Goal: Transaction & Acquisition: Purchase product/service

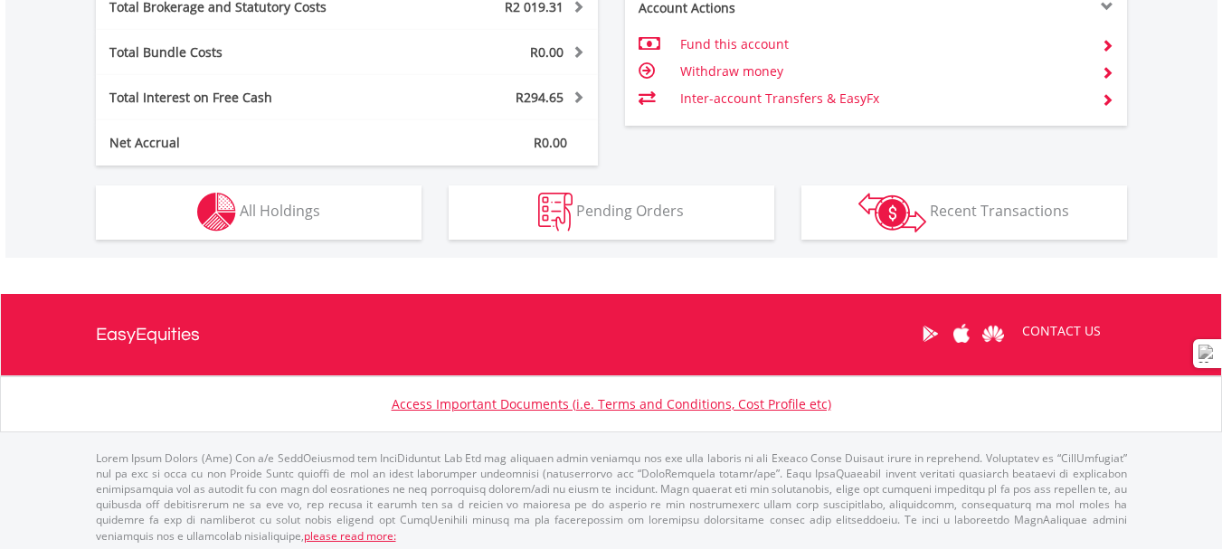
scroll to position [981, 0]
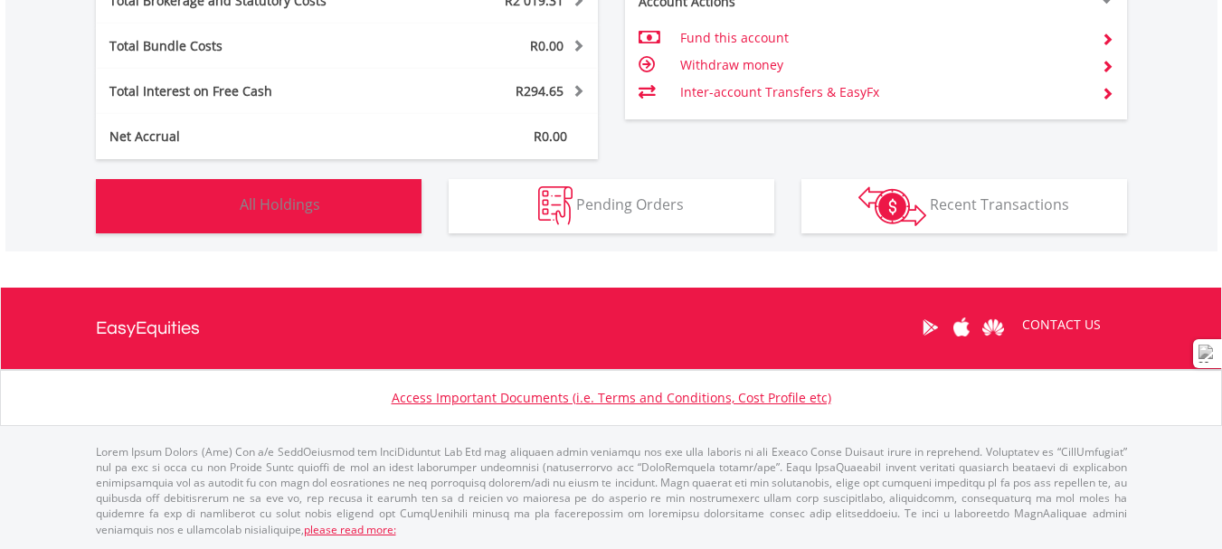
click at [346, 208] on button "Holdings All Holdings" at bounding box center [259, 206] width 326 height 54
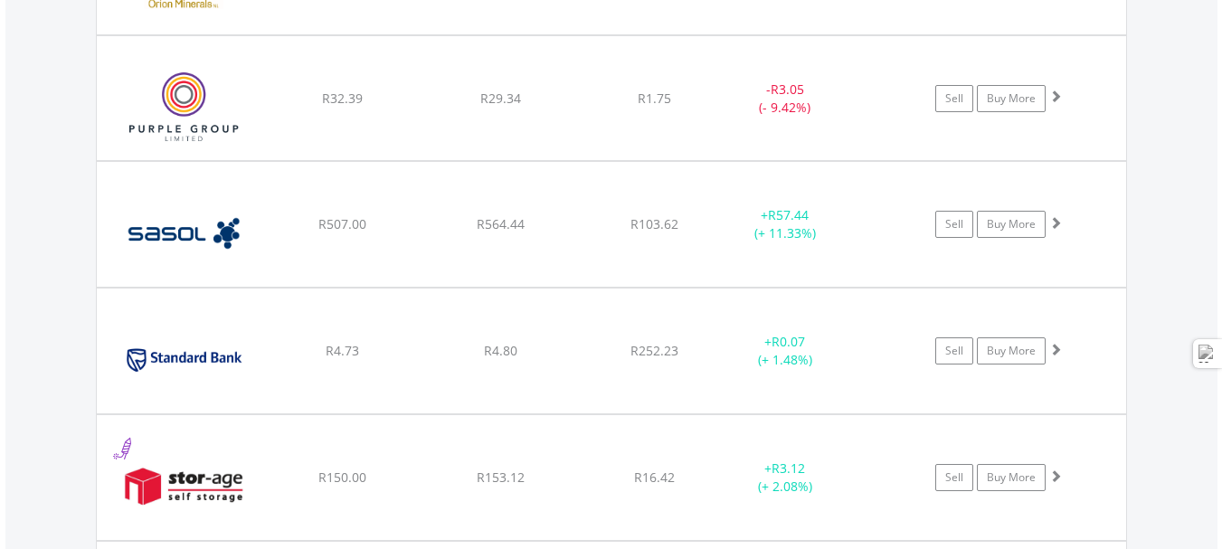
scroll to position [2083, 0]
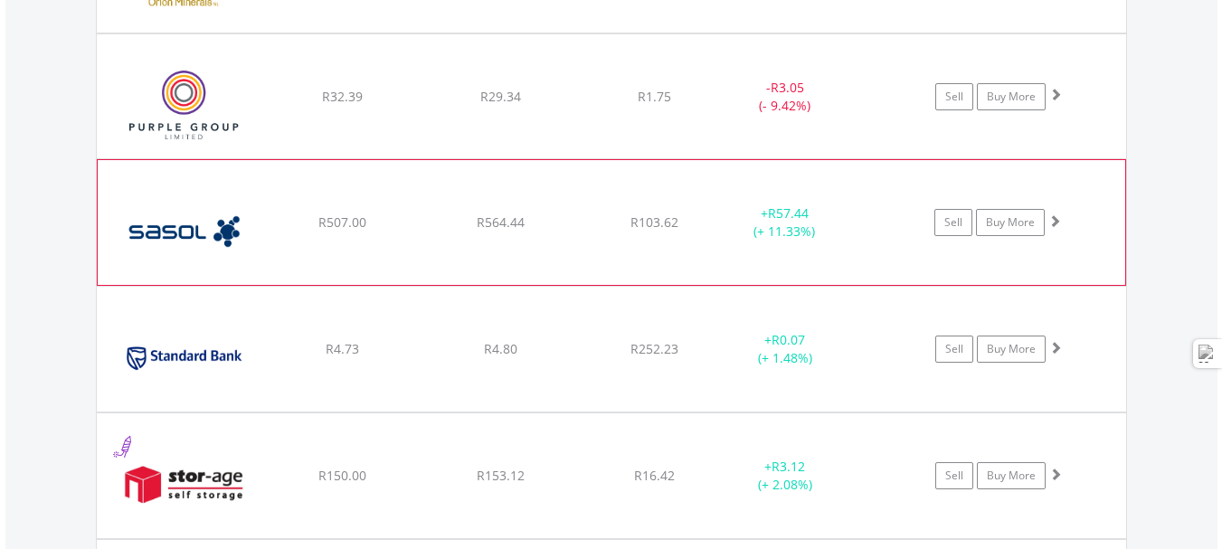
click at [261, 248] on img at bounding box center [185, 232] width 156 height 98
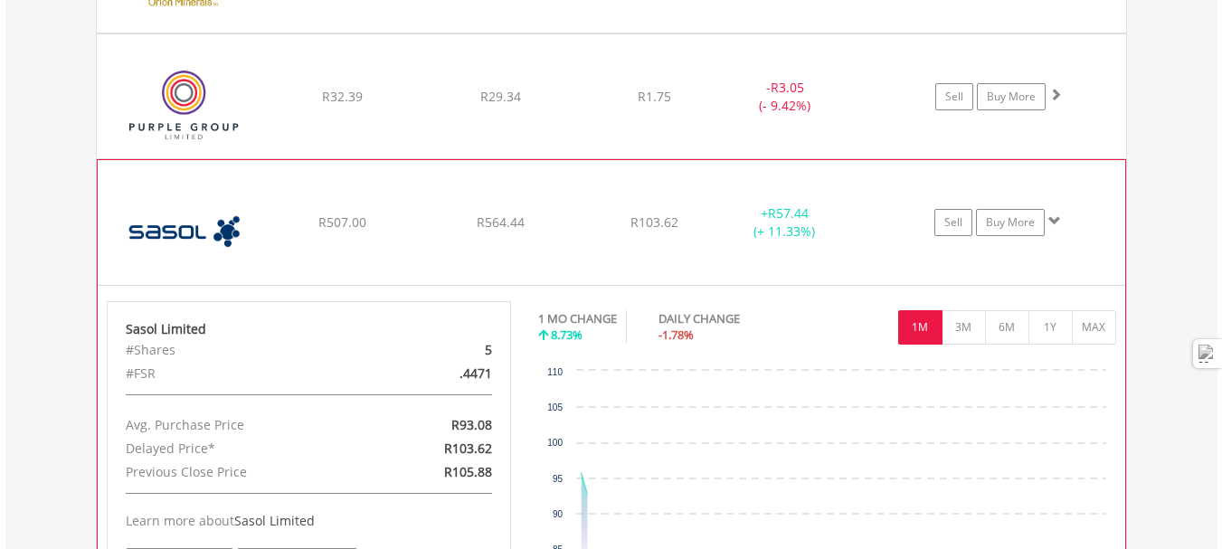
click at [261, 248] on img at bounding box center [185, 232] width 156 height 98
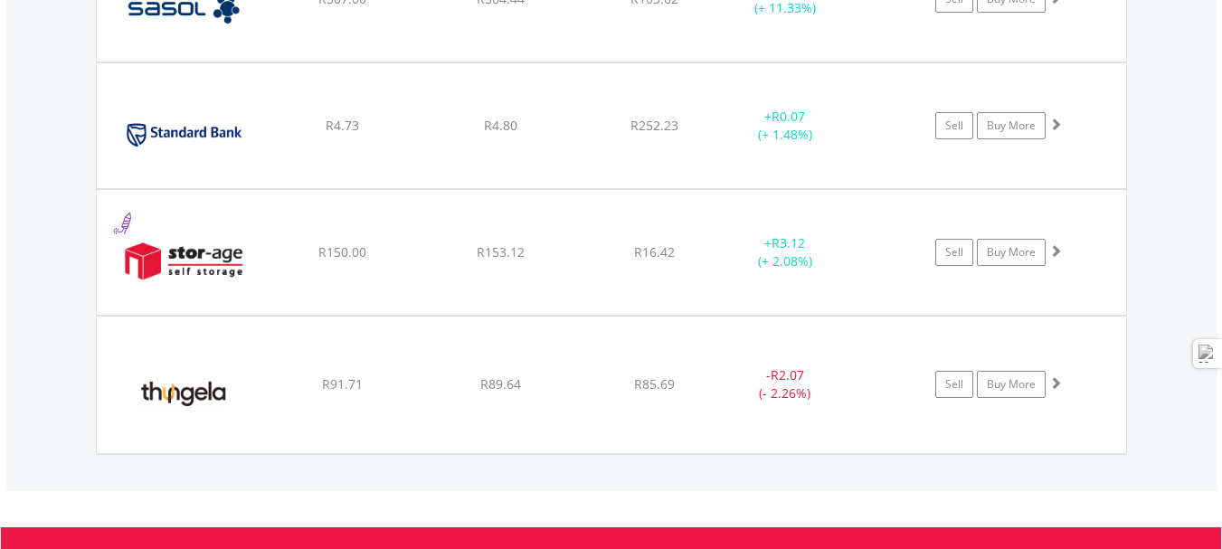
scroll to position [2354, 0]
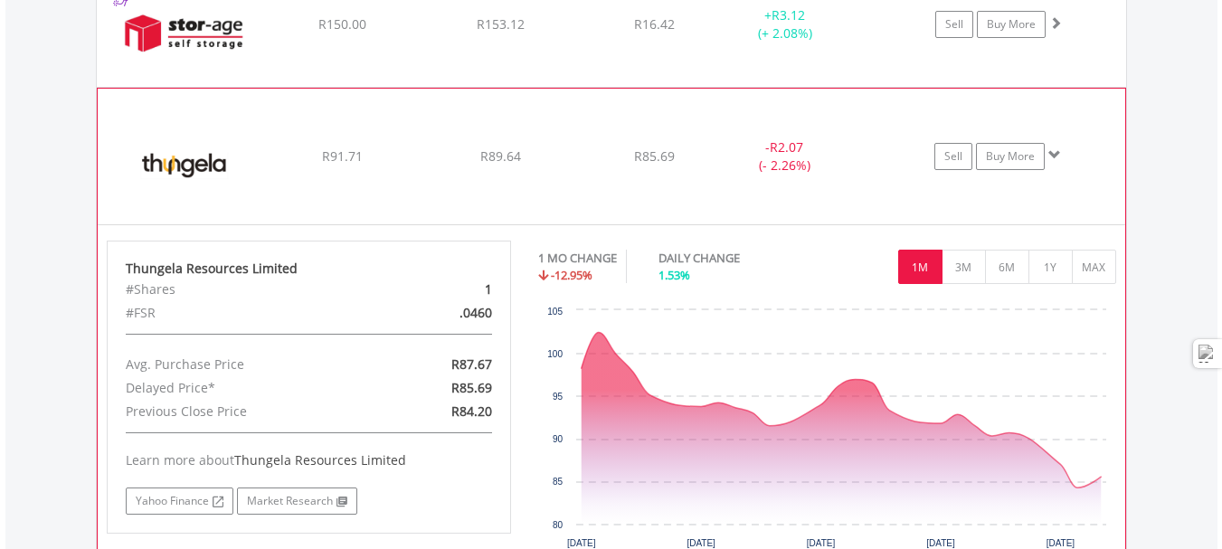
scroll to position [2535, 0]
click at [413, 361] on div "R87.67" at bounding box center [439, 364] width 131 height 24
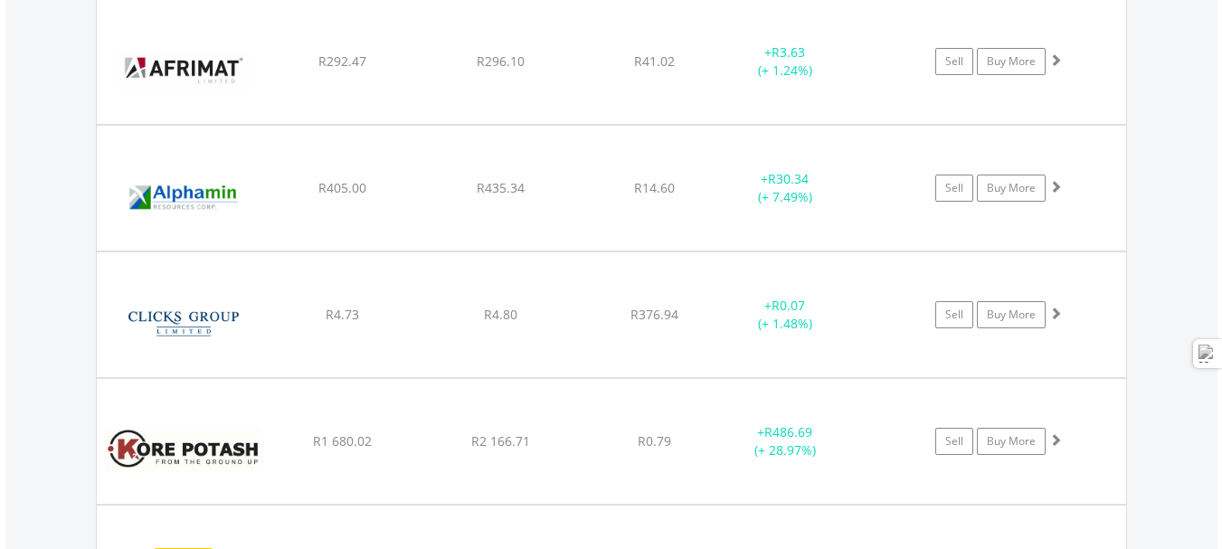
scroll to position [1631, 0]
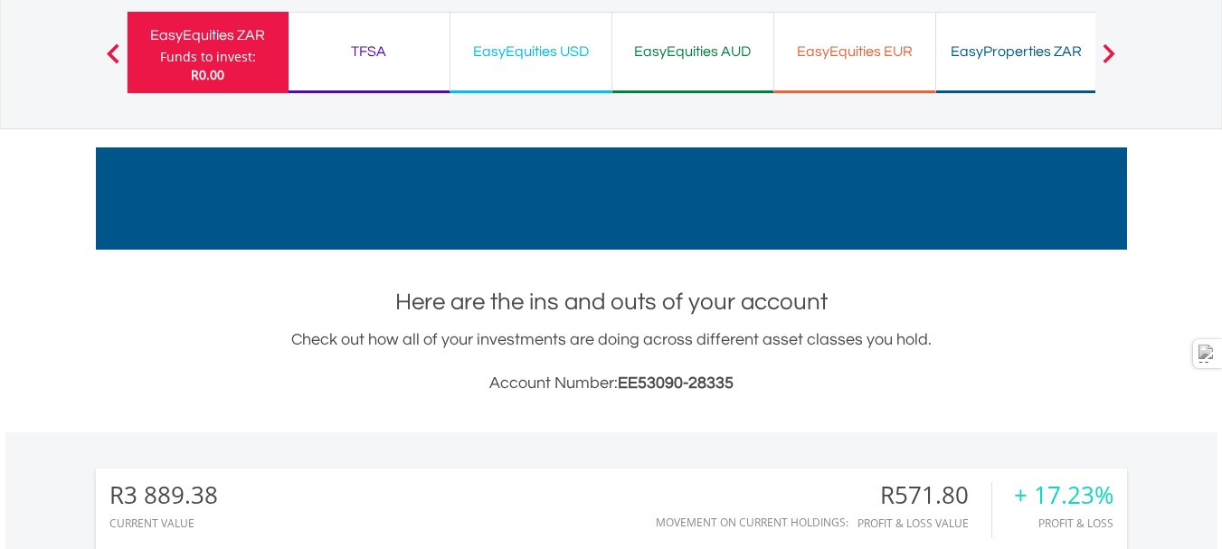
scroll to position [0, 0]
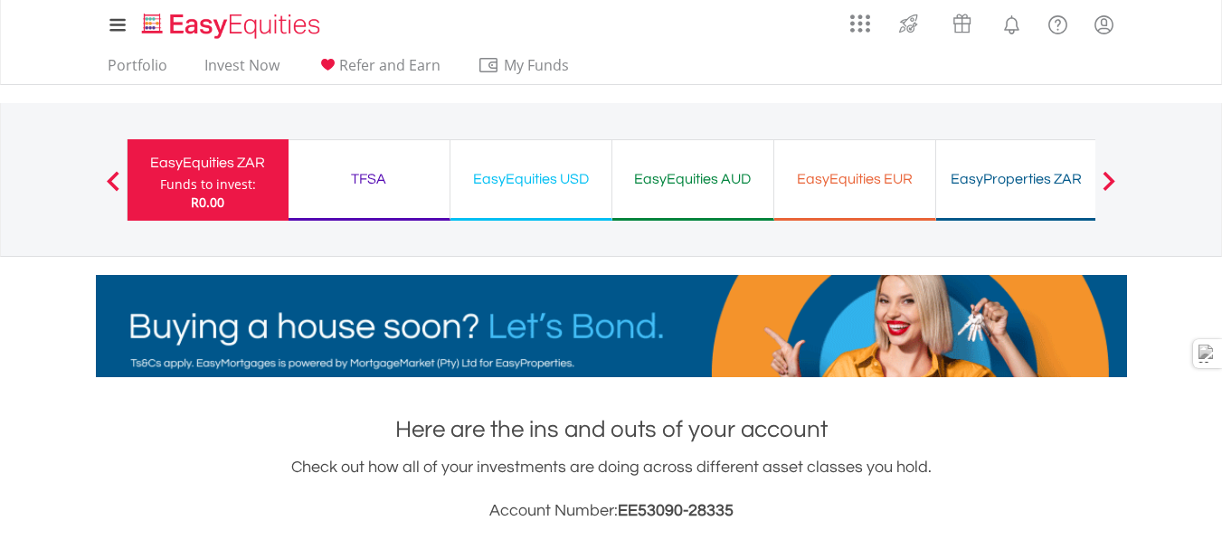
click at [411, 185] on div "TFSA" at bounding box center [368, 178] width 139 height 25
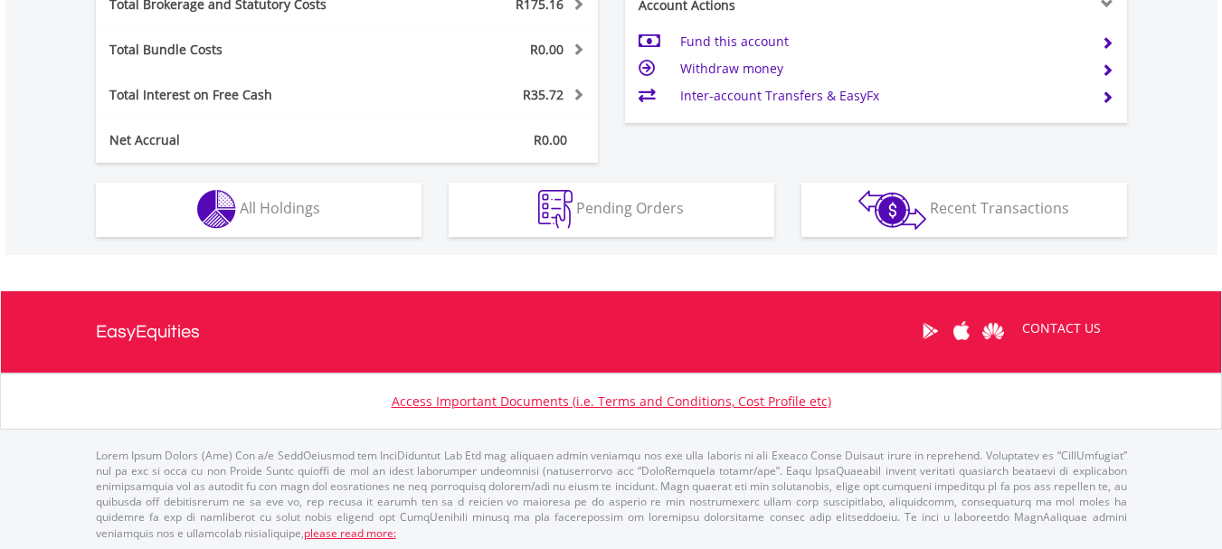
scroll to position [981, 0]
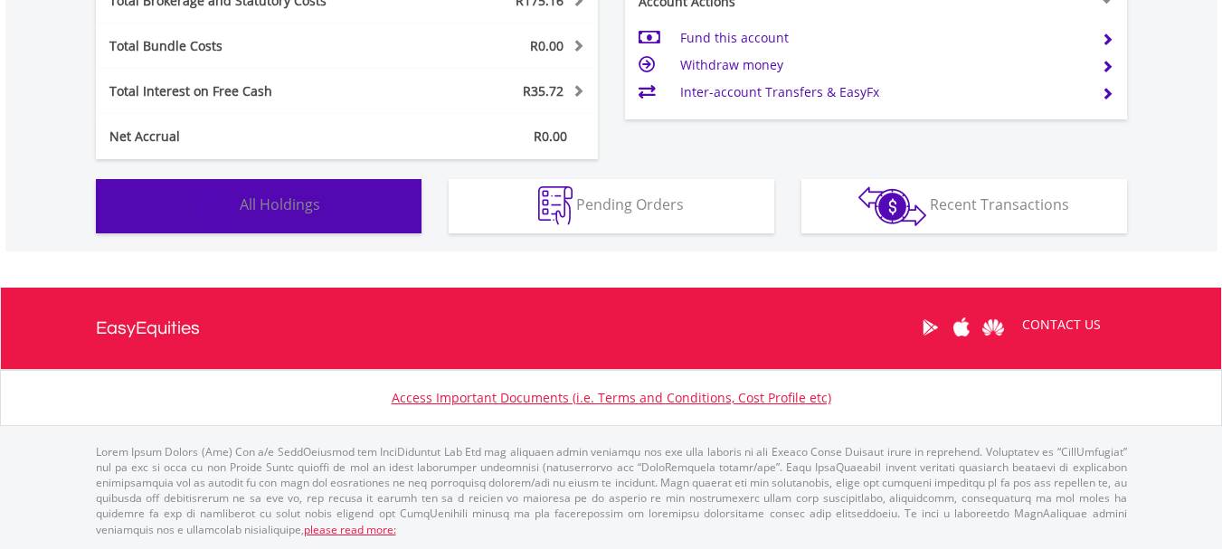
click at [365, 204] on button "Holdings All Holdings" at bounding box center [259, 206] width 326 height 54
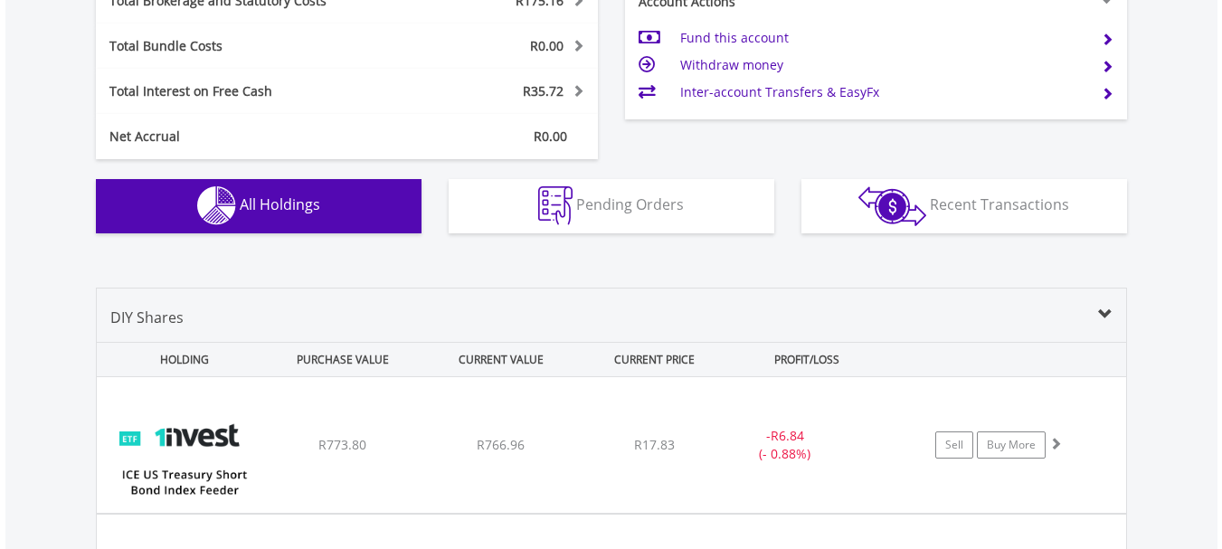
scroll to position [1269, 0]
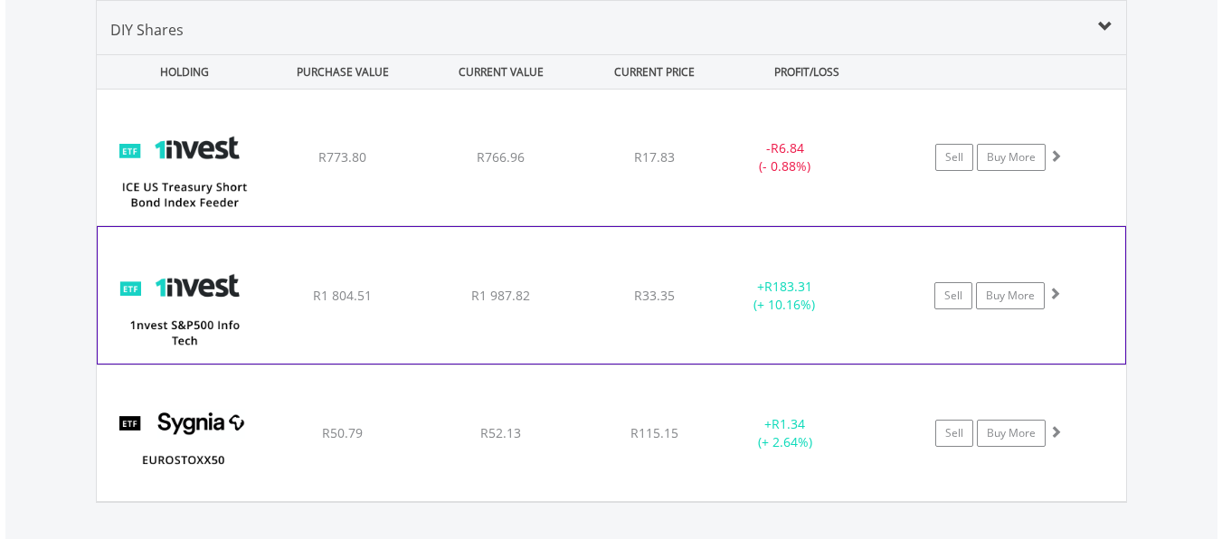
click at [400, 225] on div "﻿ 1nvest S&P500 Info Tech Index Feeder ETF R1 804.51 R1 987.82 R33.35 + R183.31…" at bounding box center [611, 158] width 1029 height 136
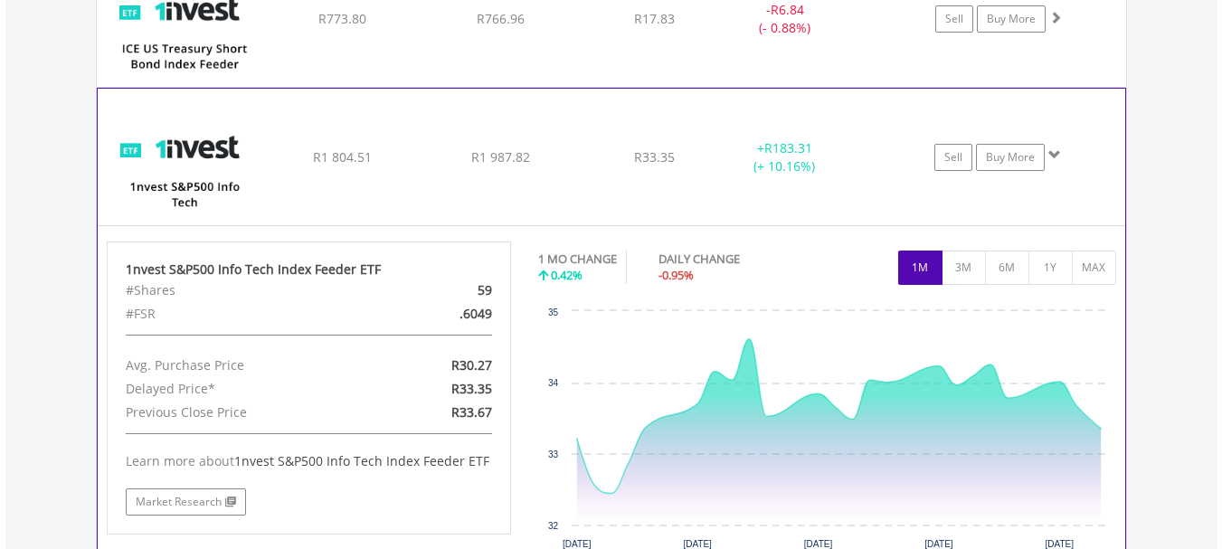
scroll to position [1450, 0]
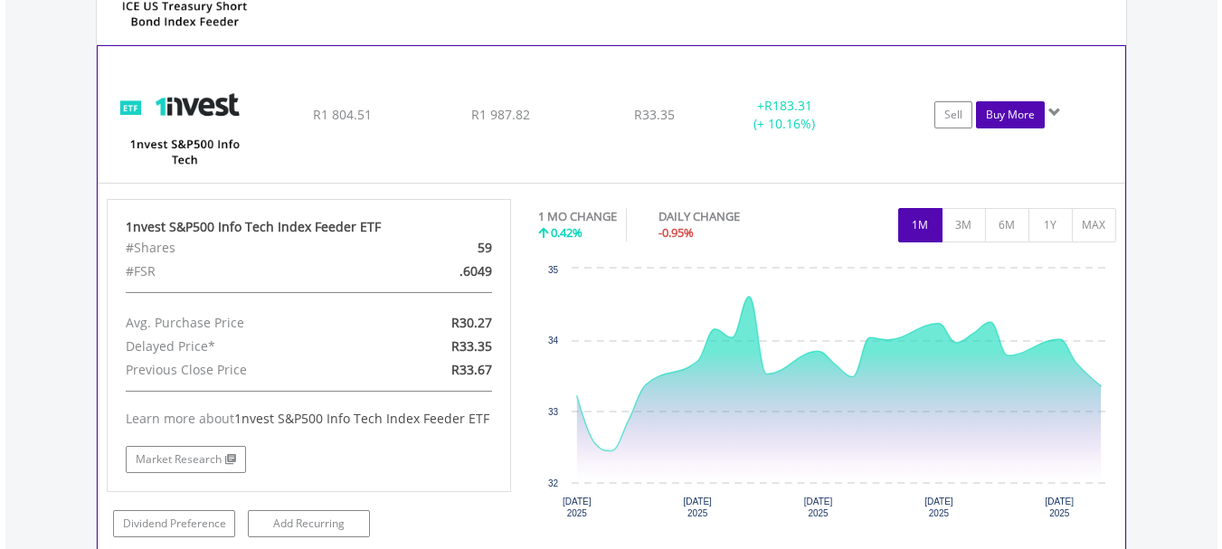
click at [1024, 116] on link "Buy More" at bounding box center [1010, 114] width 69 height 27
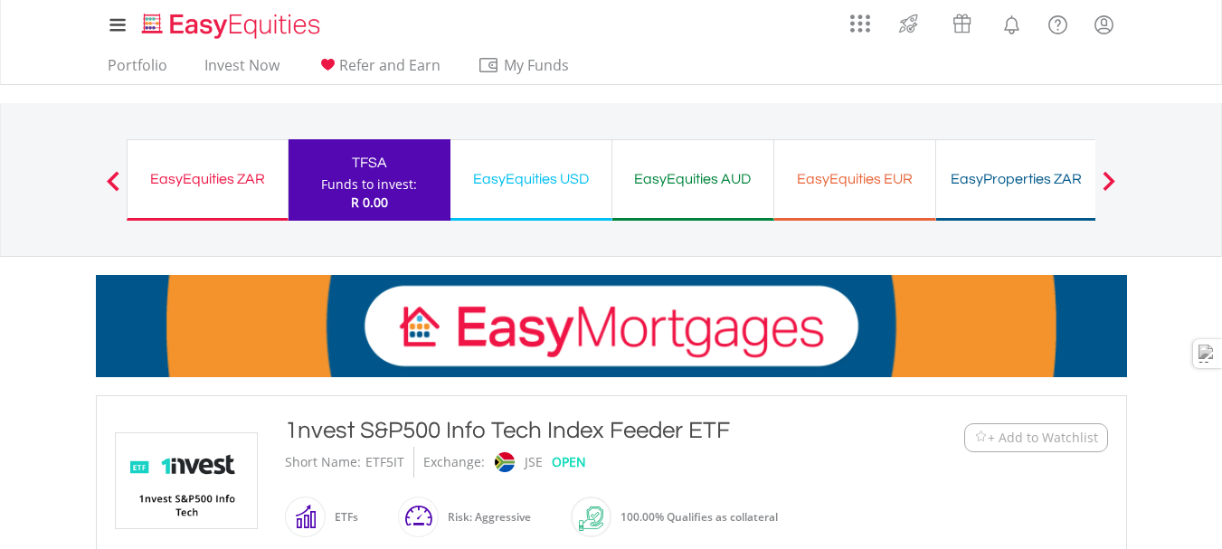
scroll to position [724, 0]
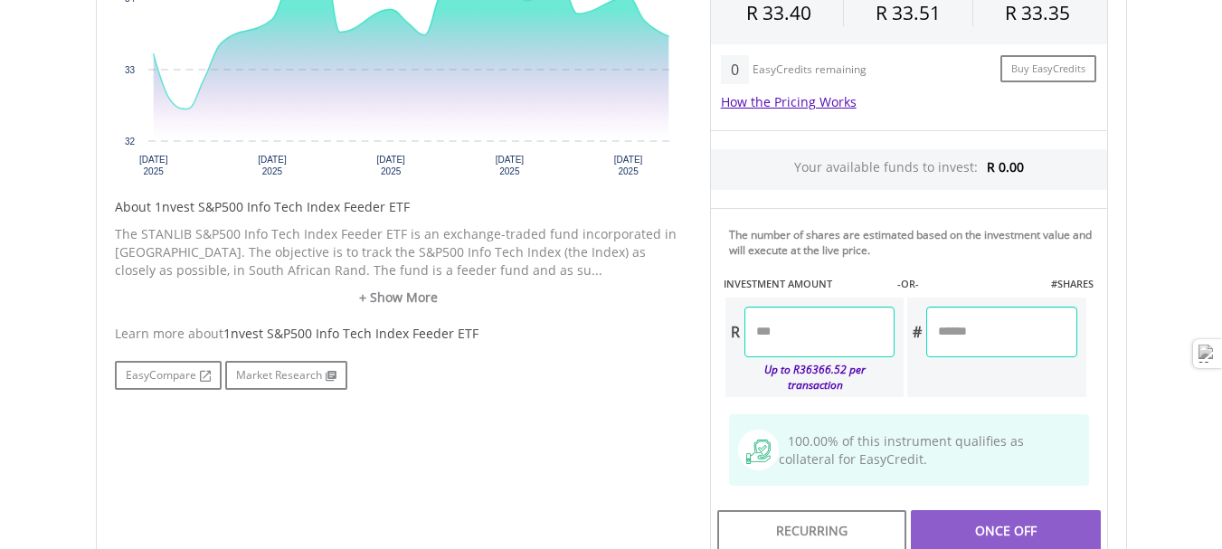
click at [833, 321] on input "number" at bounding box center [819, 332] width 150 height 51
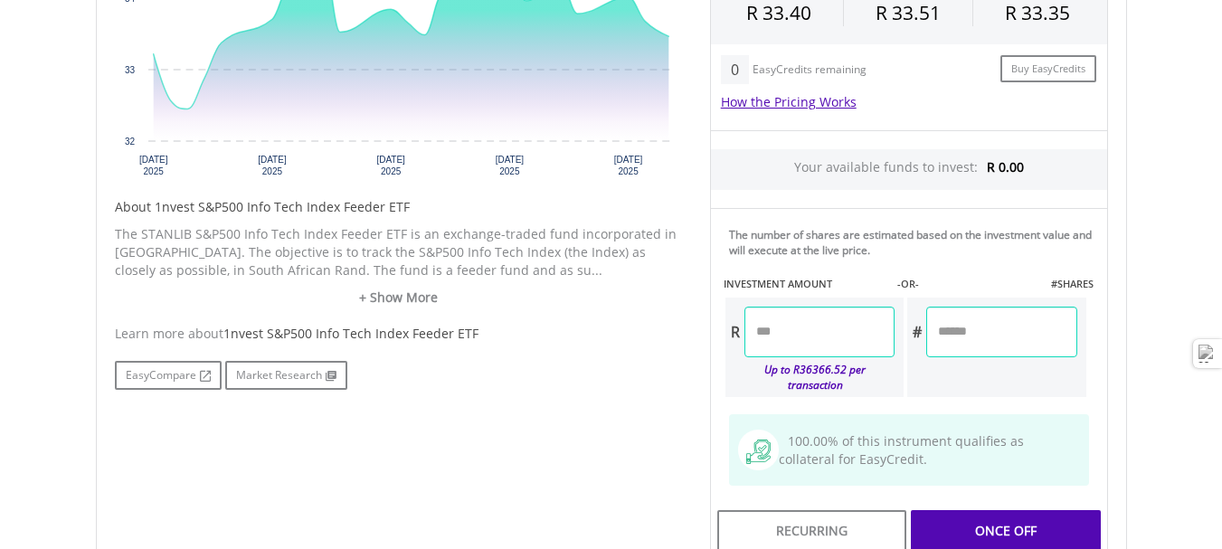
type input "******"
type input "*******"
click at [1152, 248] on body "My Investments Invest Now New Listings Sell My Recurring Investments Pending Or…" at bounding box center [611, 92] width 1222 height 1633
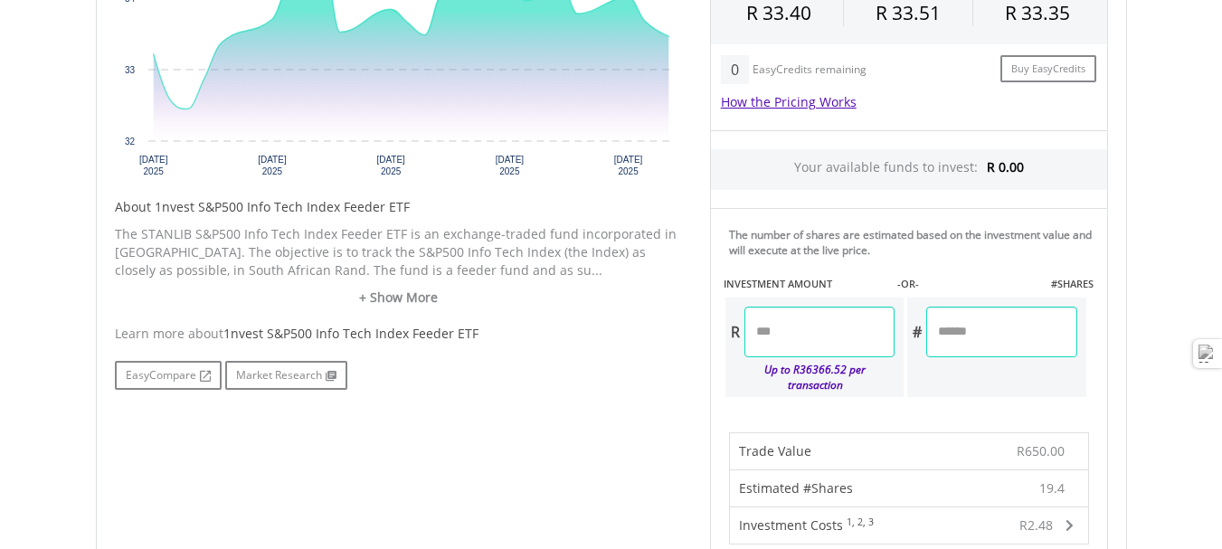
drag, startPoint x: 767, startPoint y: 334, endPoint x: 743, endPoint y: 329, distance: 24.8
click at [743, 329] on div "R ******" at bounding box center [810, 332] width 170 height 51
type input "******"
click at [1142, 317] on body "My Investments Invest Now New Listings Sell My Recurring Investments Pending Or…" at bounding box center [611, 408] width 1222 height 2265
type input "*******"
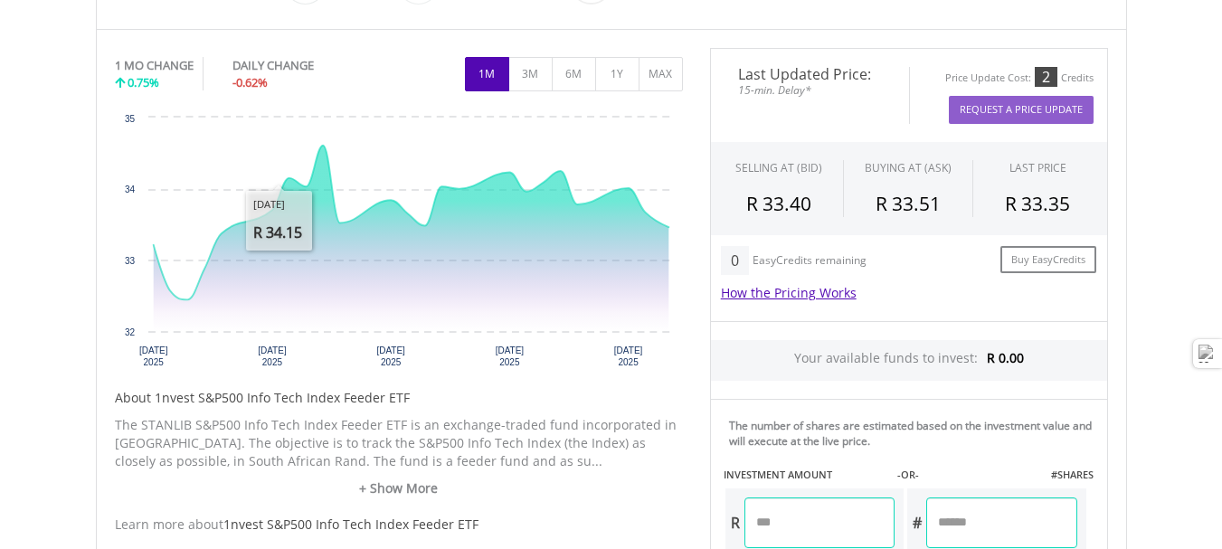
scroll to position [0, 0]
